Goal: Find specific page/section: Find specific page/section

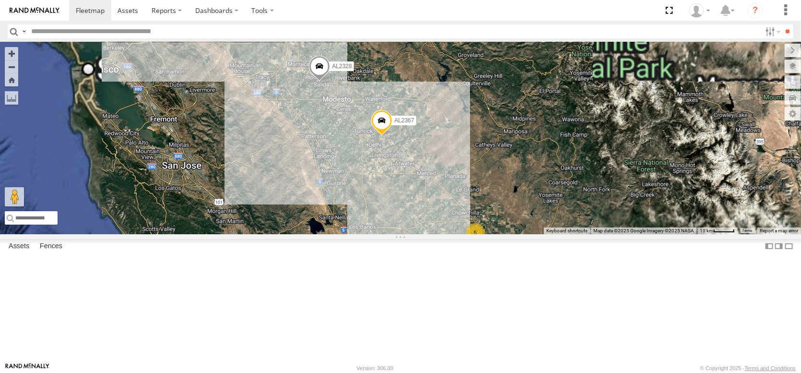
drag, startPoint x: 404, startPoint y: 137, endPoint x: 444, endPoint y: 246, distance: 115.7
click at [445, 234] on div "AL2367 FRONTLOADER JD344H 5 2 AL2328" at bounding box center [400, 138] width 801 height 192
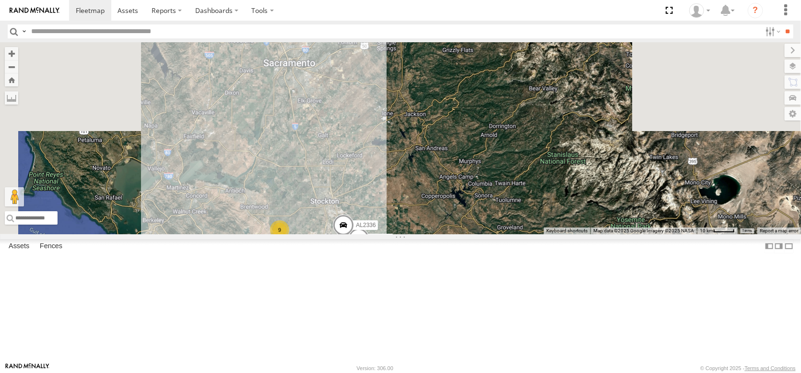
drag, startPoint x: 388, startPoint y: 121, endPoint x: 425, endPoint y: 285, distance: 168.7
click at [425, 234] on div "AL2367 FRONTLOADER JD344H 5 2 AL2328 9 AL2336" at bounding box center [400, 138] width 801 height 192
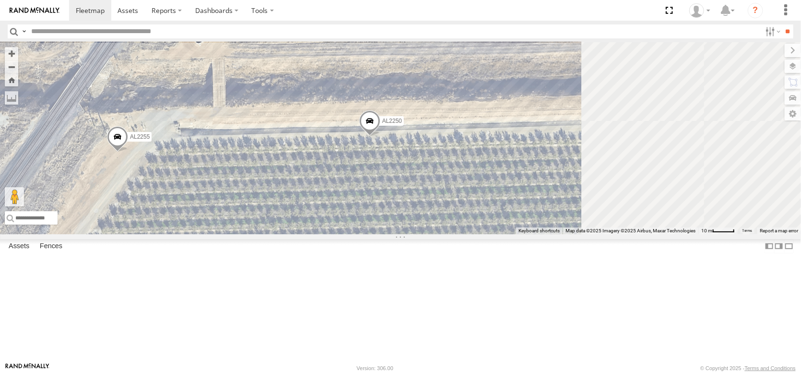
drag, startPoint x: 553, startPoint y: 235, endPoint x: 447, endPoint y: 295, distance: 121.8
click at [447, 234] on div "AL2367 FRONTLOADER JD344H AL2328 AL2336 AL2287 AL2228 AL2311 AL2124 AL2255 AL22…" at bounding box center [400, 138] width 801 height 192
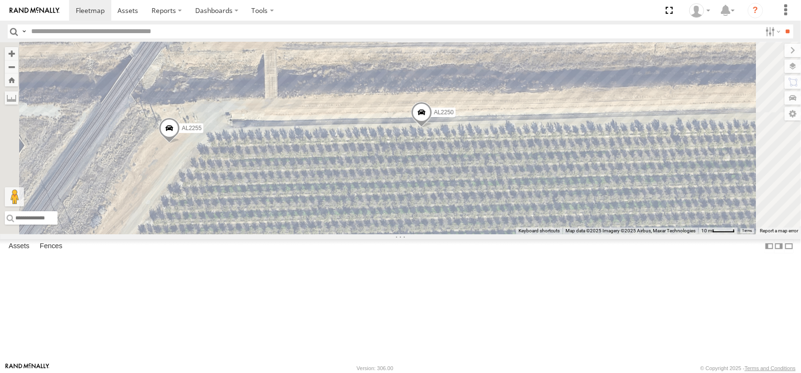
drag, startPoint x: 562, startPoint y: 262, endPoint x: 585, endPoint y: 261, distance: 22.6
click at [585, 234] on div "AL2367 FRONTLOADER JD344H AL2328 AL2336 AL2287 AL2228 AL2311 AL2124 AL2255 AL22…" at bounding box center [400, 138] width 801 height 192
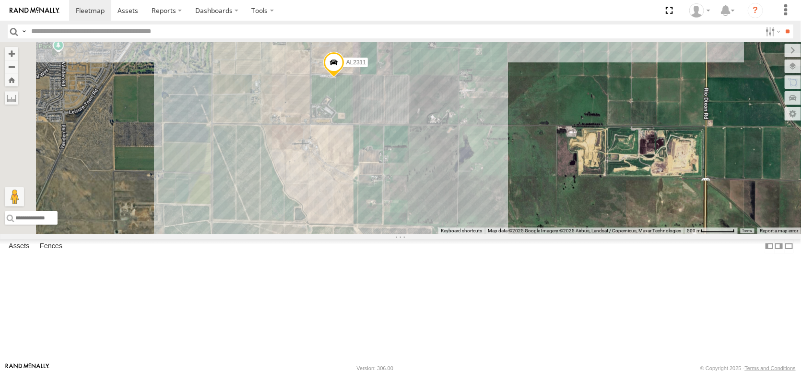
drag, startPoint x: 387, startPoint y: 126, endPoint x: 486, endPoint y: 164, distance: 106.5
click at [486, 164] on div "AL2367 FRONTLOADER JD344H AL2328 AL2336 AL2287 AL2384 AL2311" at bounding box center [400, 138] width 801 height 192
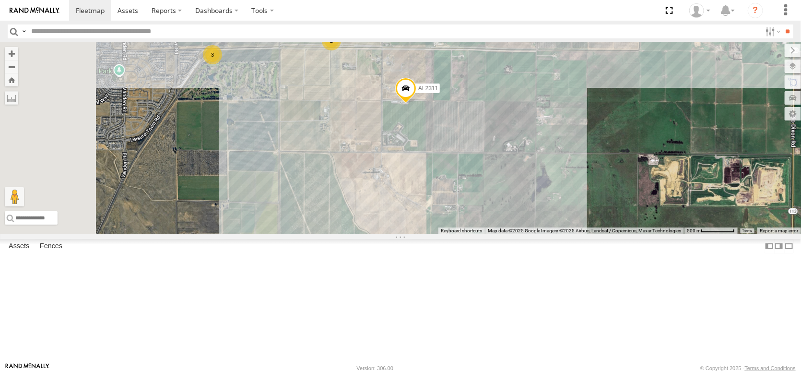
drag, startPoint x: 355, startPoint y: 134, endPoint x: 430, endPoint y: 163, distance: 80.0
click at [430, 163] on div "AL2367 FRONTLOADER JD344H AL2328 AL2336 AL2287 AL2384 AL2311 2 3" at bounding box center [400, 138] width 801 height 192
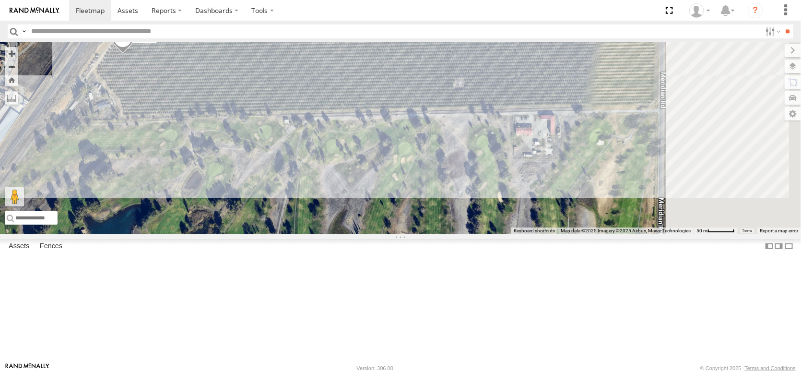
drag, startPoint x: 456, startPoint y: 129, endPoint x: 310, endPoint y: 107, distance: 147.4
click at [310, 107] on div "AL2367 FRONTLOADER JD344H AL2328 AL2336 AL2287 AL2384 AL2311 AL2124 AL2255 AL22…" at bounding box center [400, 138] width 801 height 192
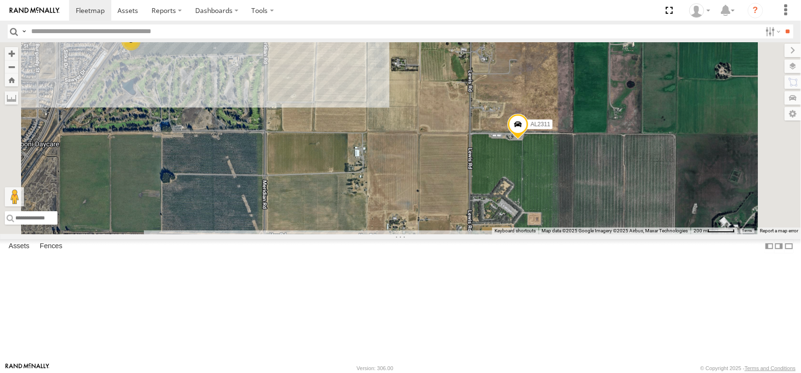
drag, startPoint x: 460, startPoint y: 160, endPoint x: 441, endPoint y: 172, distance: 22.5
click at [441, 172] on div "AL2367 FRONTLOADER JD344H AL2328 AL2336 AL2287 AL2384 AL2311 AL2250 2 2" at bounding box center [400, 138] width 801 height 192
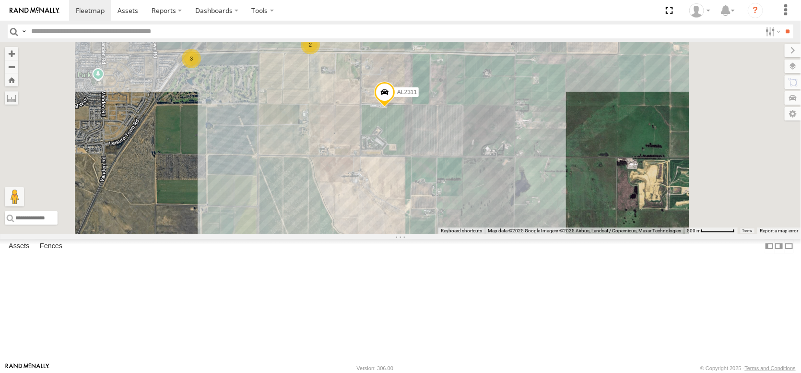
drag, startPoint x: 450, startPoint y: 194, endPoint x: 443, endPoint y: 123, distance: 71.8
click at [444, 125] on div "AL2367 FRONTLOADER JD344H AL2328 AL2336 AL2287 AL2384 AL2311 2 3" at bounding box center [400, 138] width 801 height 192
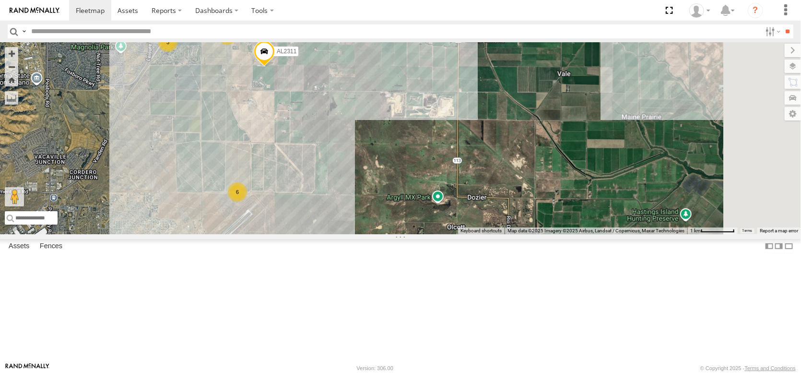
drag, startPoint x: 553, startPoint y: 158, endPoint x: 447, endPoint y: 218, distance: 121.6
click at [447, 220] on div "AL2367 FRONTLOADER JD344H AL2328 AL2336 AL2287 AL2384 AL2311 6 2 3" at bounding box center [400, 138] width 801 height 192
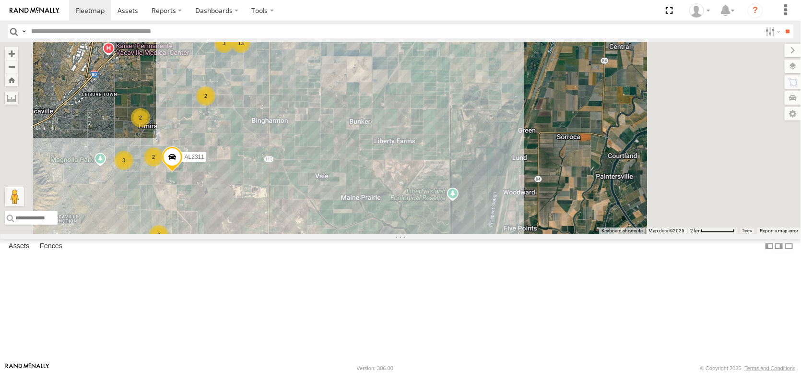
drag, startPoint x: 436, startPoint y: 214, endPoint x: 410, endPoint y: 226, distance: 28.8
click at [411, 225] on div "AL2367 FRONTLOADER JD344H AL2328 AL2336 AL2287 AL2311 13 2 2 6 2 3 3" at bounding box center [400, 138] width 801 height 192
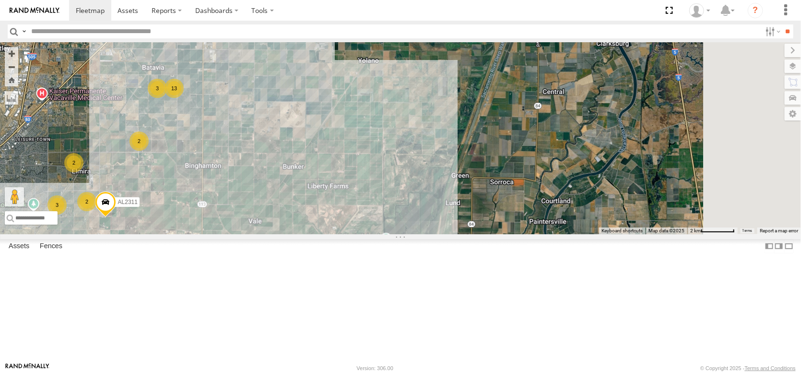
drag, startPoint x: 533, startPoint y: 159, endPoint x: 529, endPoint y: 239, distance: 80.3
click at [530, 234] on div "AL2367 FRONTLOADER JD344H AL2328 AL2336 AL2287 AL2311 13 2 2 6 2 3 3" at bounding box center [400, 138] width 801 height 192
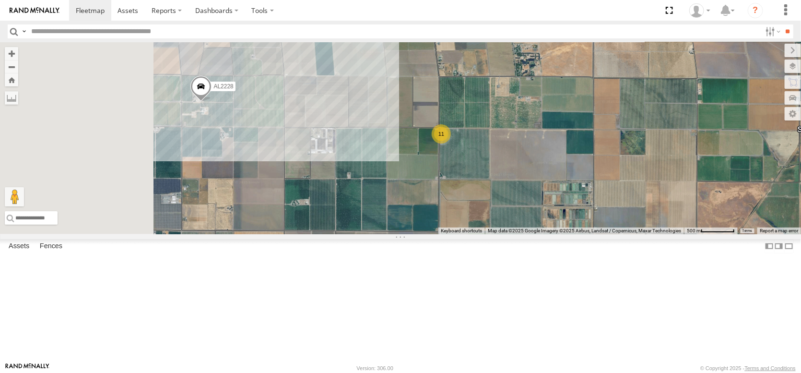
drag, startPoint x: 427, startPoint y: 179, endPoint x: 475, endPoint y: 198, distance: 51.9
click at [475, 198] on div "AL2367 FRONTLOADER JD344H AL2328 AL2336 AL2287 AL2311 AL2228 11" at bounding box center [400, 138] width 801 height 192
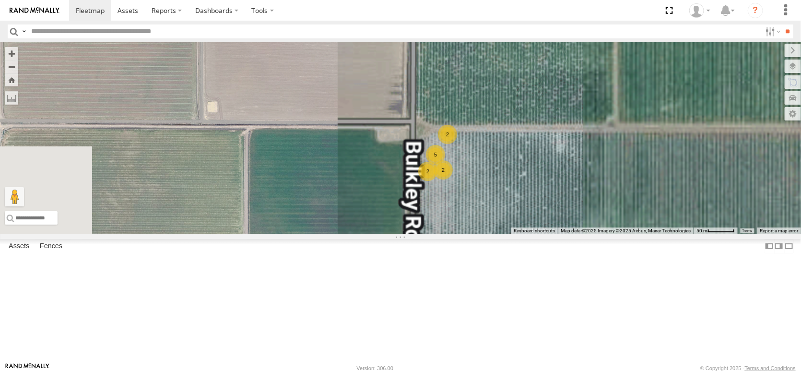
drag, startPoint x: 602, startPoint y: 215, endPoint x: 520, endPoint y: 209, distance: 82.8
click at [520, 209] on div "AL2367 FRONTLOADER JD344H AL2328 AL2336 AL2287 AL2311 AL2228 2 2 5 2" at bounding box center [400, 138] width 801 height 192
